Goal: Task Accomplishment & Management: Use online tool/utility

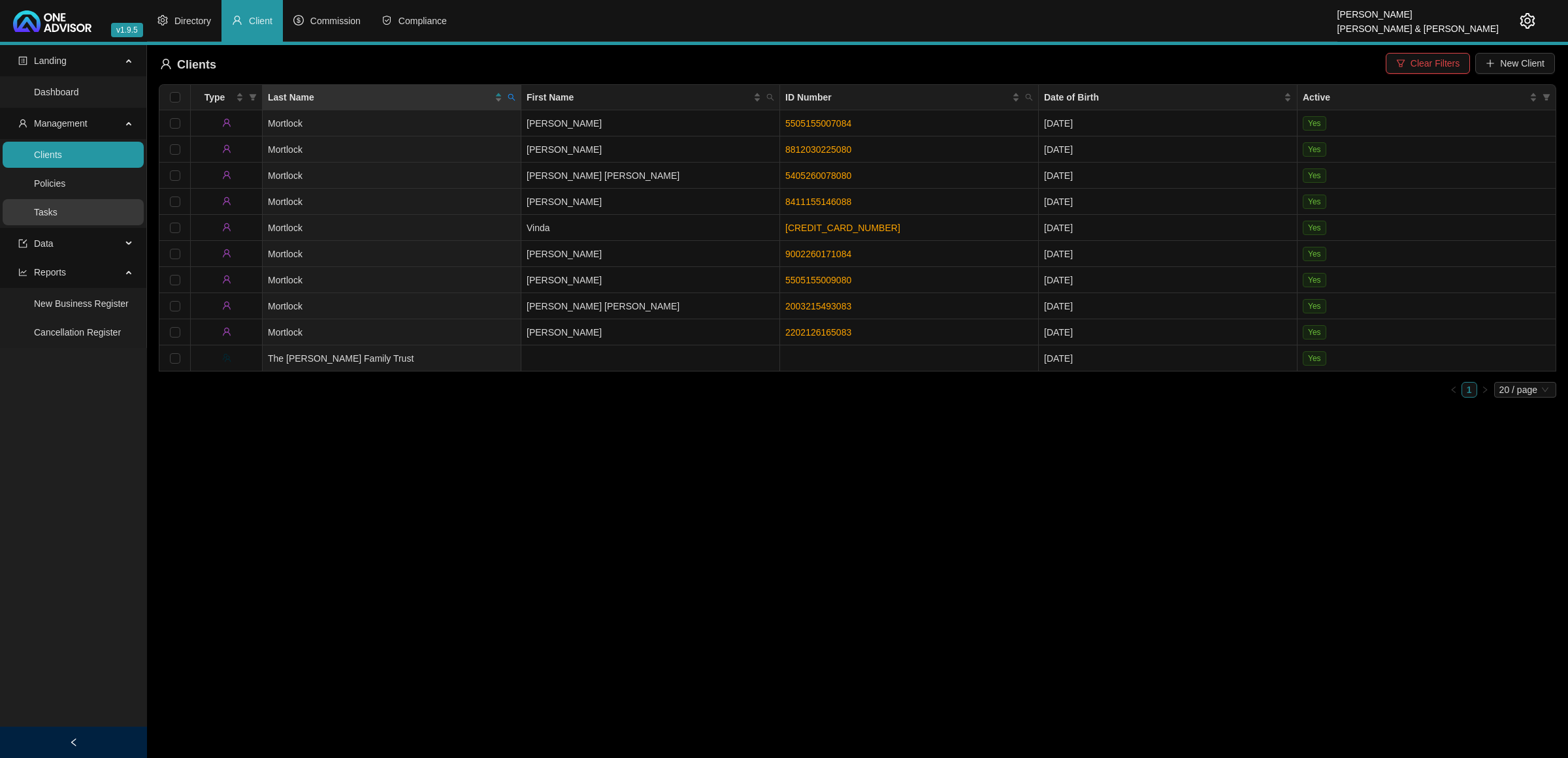
click at [57, 207] on link "Tasks" at bounding box center [46, 212] width 23 height 10
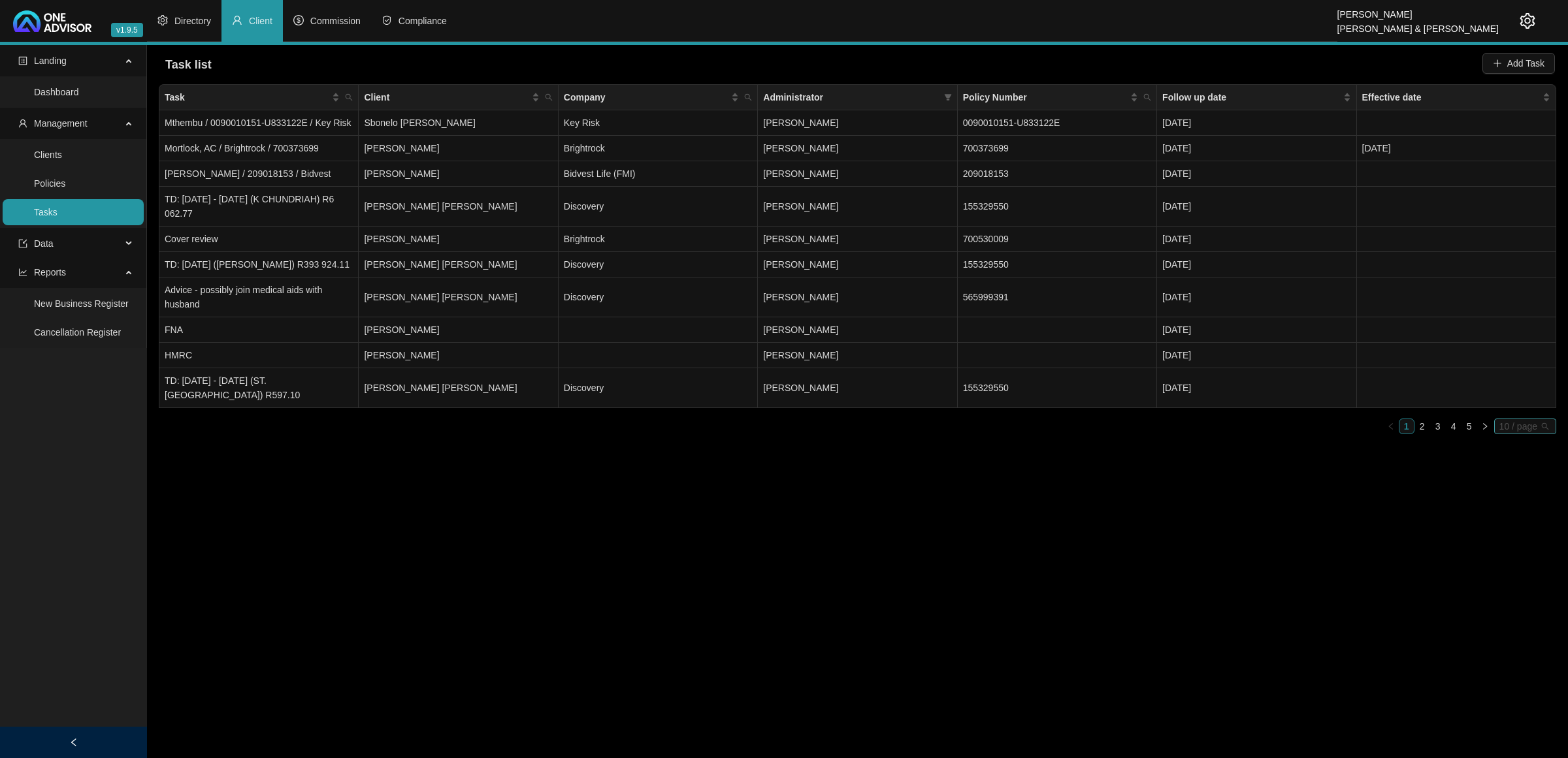
click at [1525, 429] on span "10 / page" at bounding box center [1525, 426] width 52 height 14
click at [1510, 478] on div "20 / page" at bounding box center [1526, 471] width 43 height 14
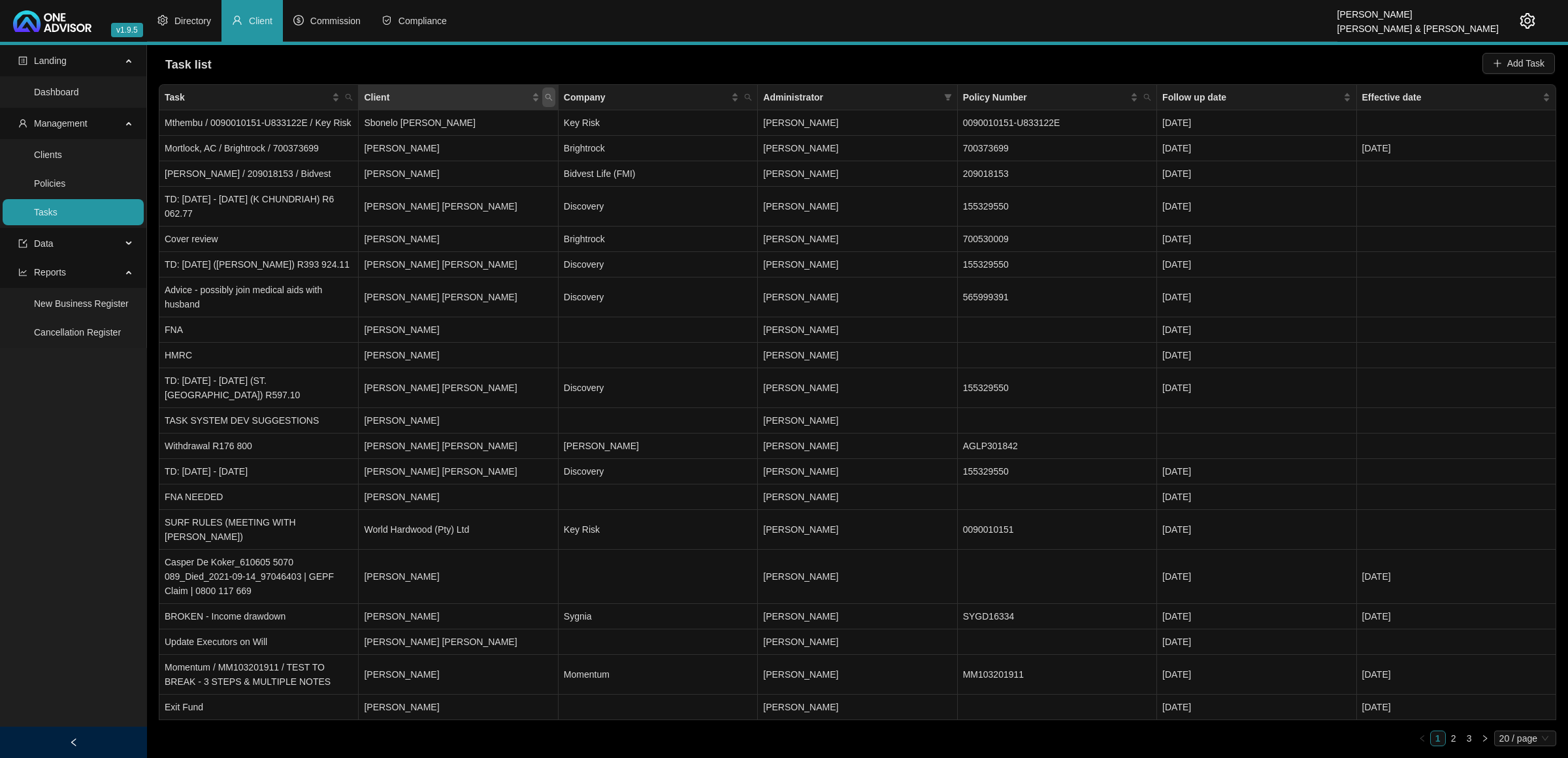
click at [549, 95] on icon "search" at bounding box center [548, 97] width 8 height 8
type input "skid"
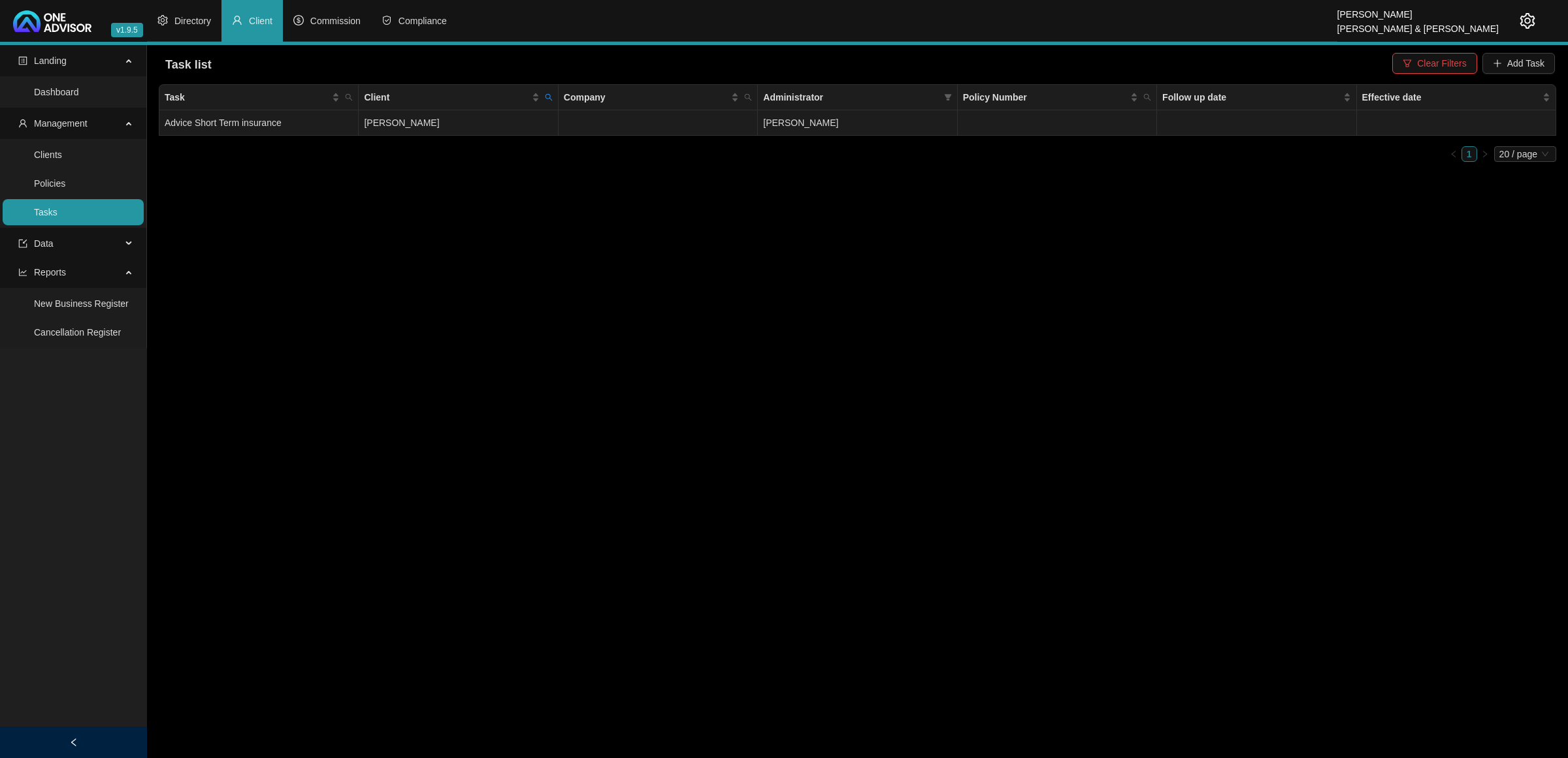
click at [532, 119] on td "[PERSON_NAME]" at bounding box center [458, 123] width 199 height 25
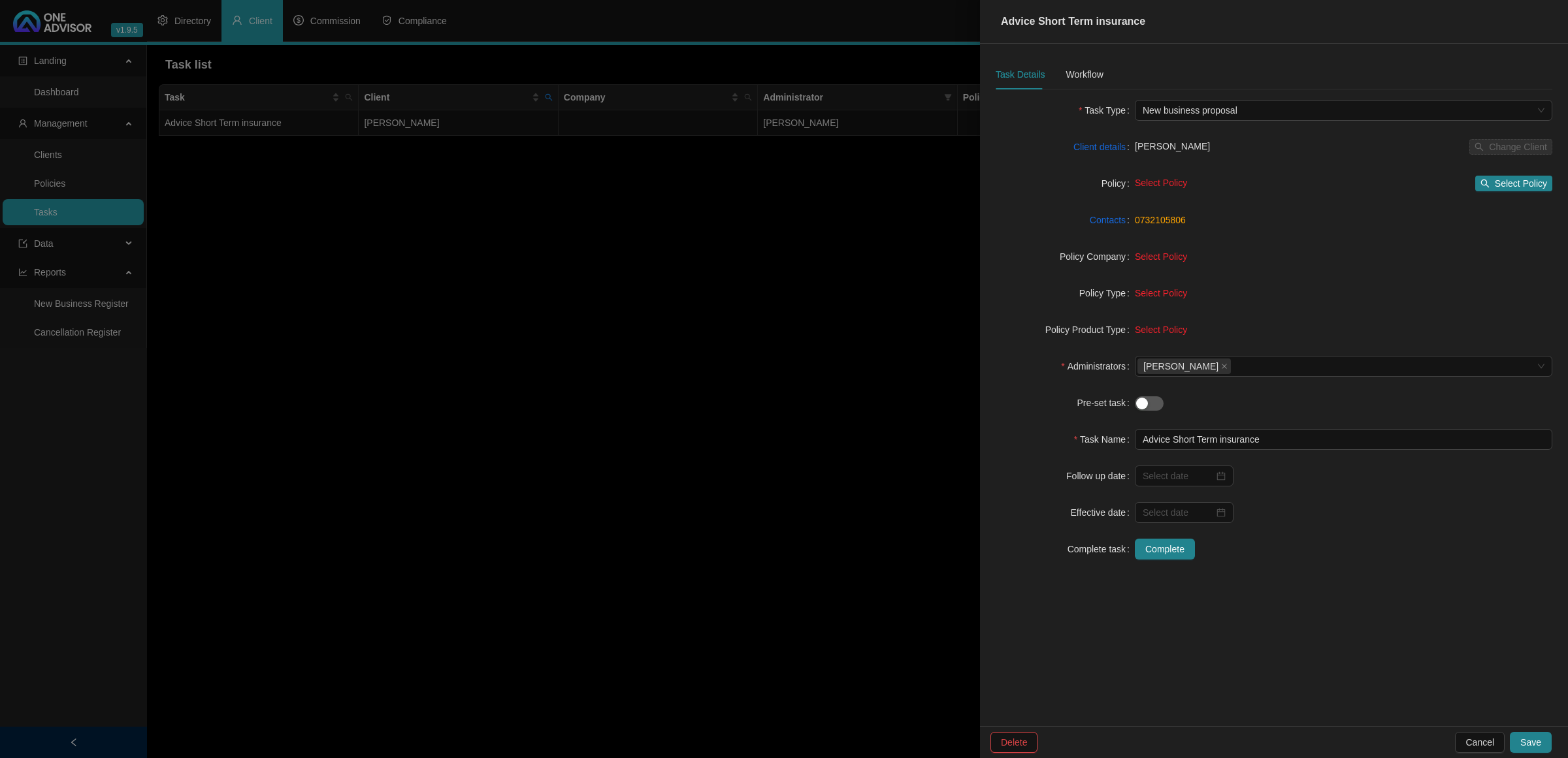
click at [590, 500] on div at bounding box center [784, 379] width 1568 height 758
